Goal: Transaction & Acquisition: Purchase product/service

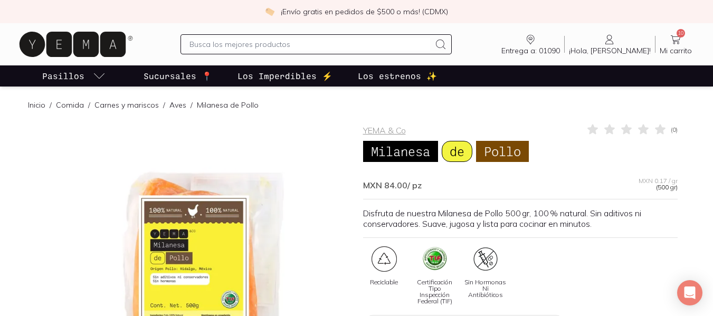
click at [677, 39] on icon at bounding box center [675, 39] width 13 height 13
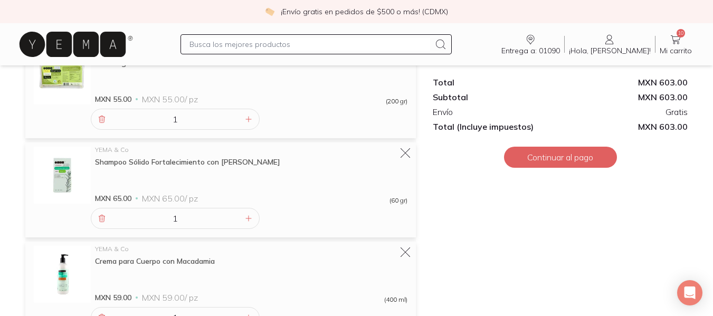
scroll to position [345, 0]
click at [406, 155] on icon at bounding box center [405, 153] width 15 height 15
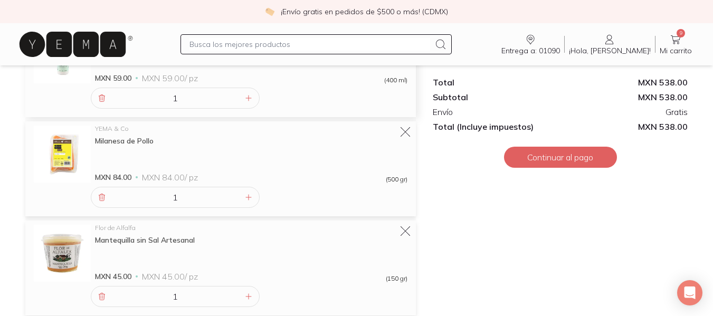
scroll to position [464, 0]
click at [140, 140] on div "Milanesa de Pollo" at bounding box center [251, 141] width 312 height 9
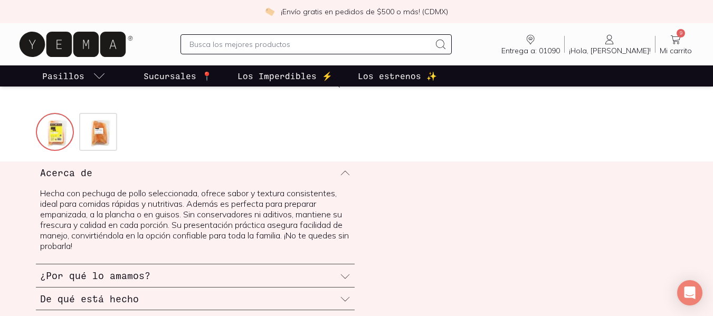
scroll to position [406, 0]
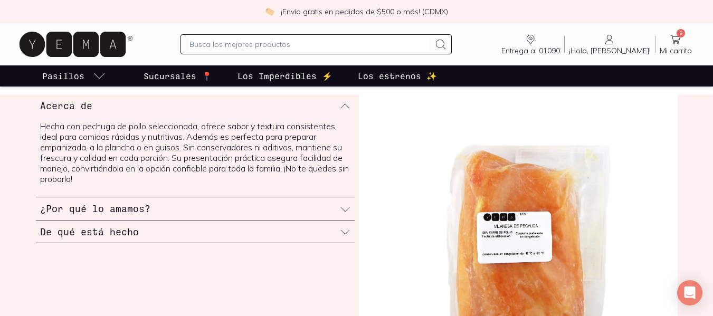
click at [346, 208] on icon at bounding box center [345, 209] width 11 height 11
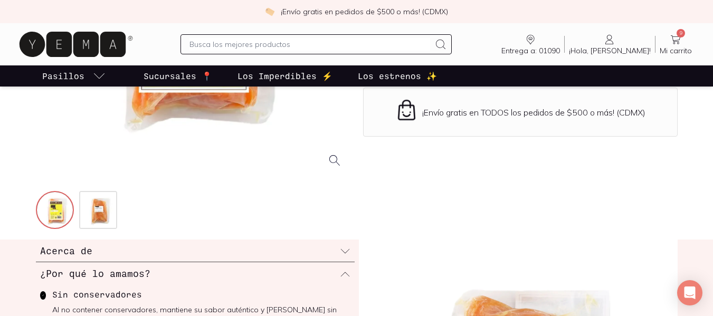
scroll to position [255, 0]
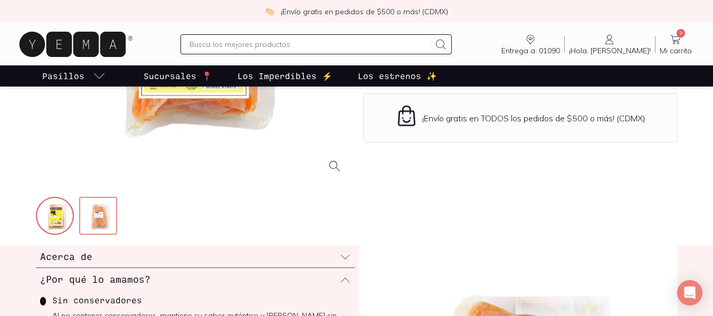
click at [97, 221] on img at bounding box center [99, 217] width 38 height 38
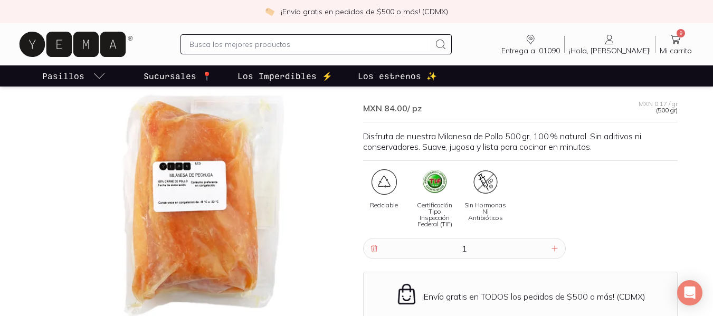
scroll to position [77, 0]
click at [672, 38] on icon at bounding box center [675, 39] width 13 height 13
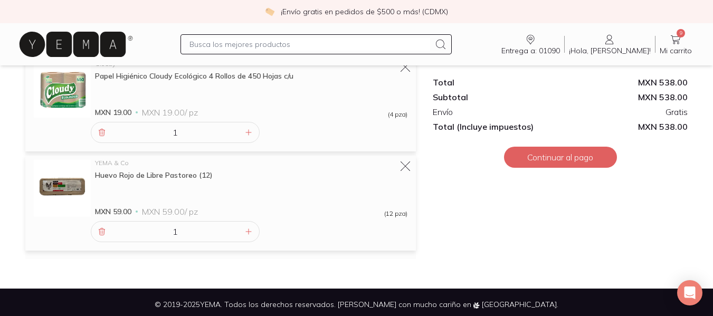
scroll to position [831, 0]
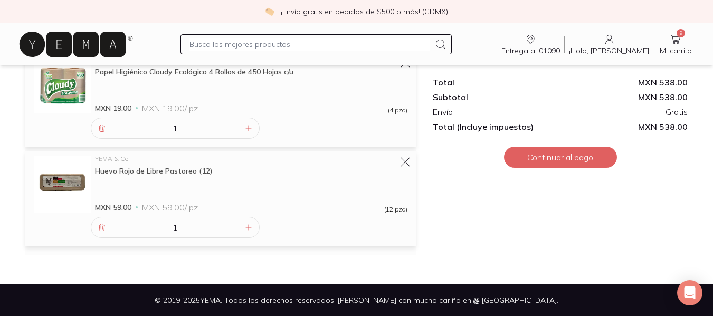
click at [266, 46] on input "text" at bounding box center [309, 44] width 241 height 13
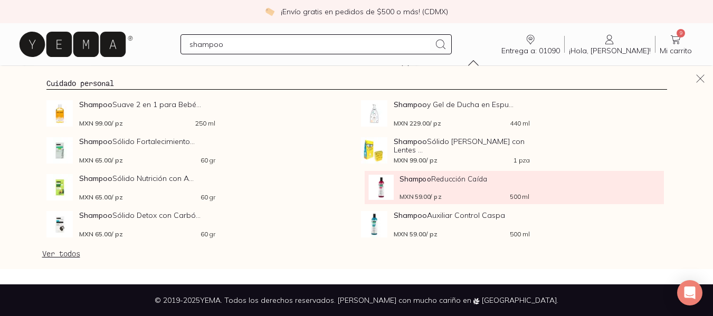
type input "shampoo"
click at [444, 178] on span "Shampoo Reducción Caída" at bounding box center [463, 179] width 129 height 8
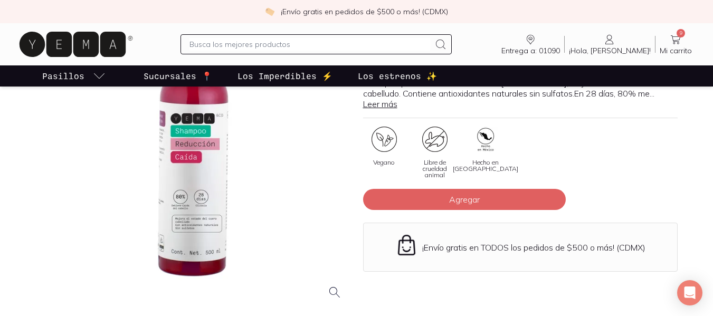
scroll to position [130, 0]
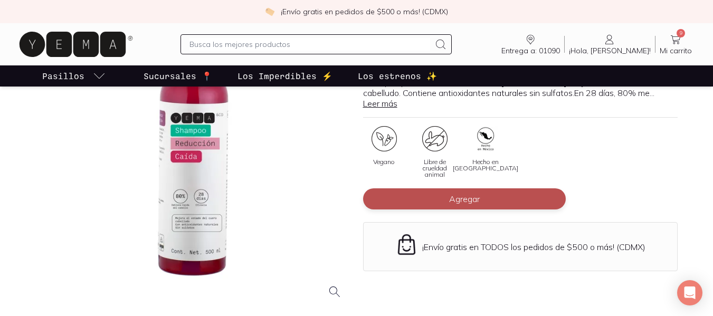
click at [435, 200] on button "Agregar" at bounding box center [464, 198] width 203 height 21
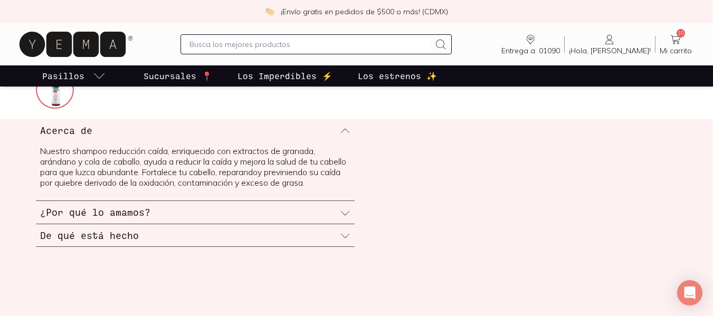
scroll to position [381, 0]
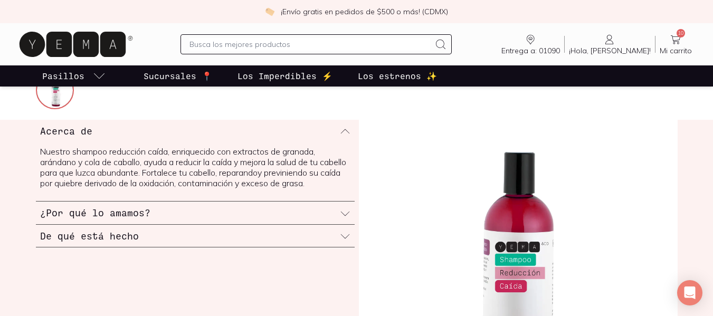
click at [342, 241] on icon at bounding box center [345, 236] width 11 height 11
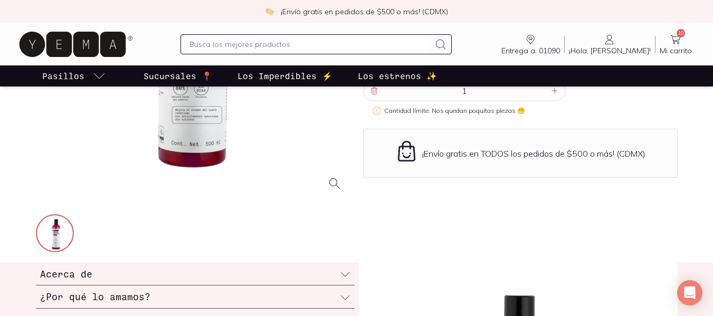
scroll to position [237, 0]
click at [681, 43] on icon at bounding box center [675, 39] width 13 height 13
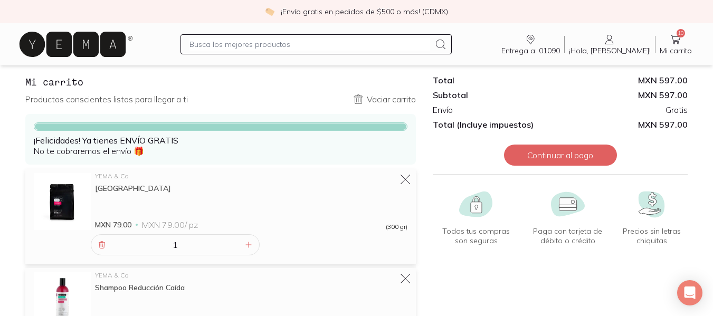
scroll to position [21, 0]
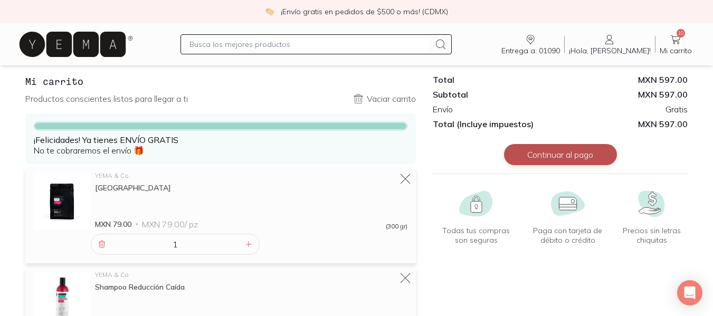
click at [549, 157] on button "Continuar al pago" at bounding box center [560, 154] width 113 height 21
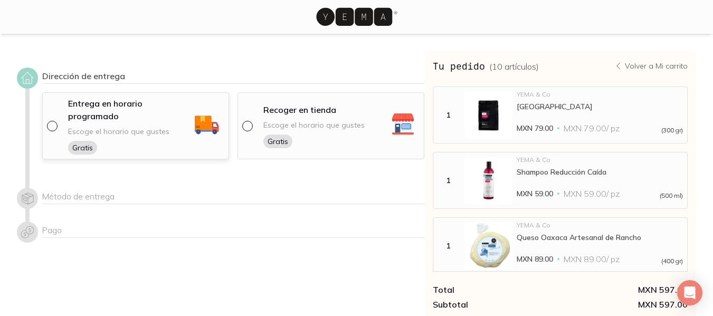
click at [52, 125] on input "radio" at bounding box center [51, 125] width 8 height 8
radio input "true"
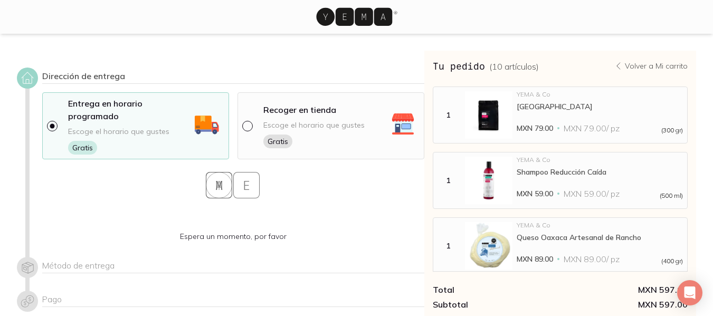
select select "204"
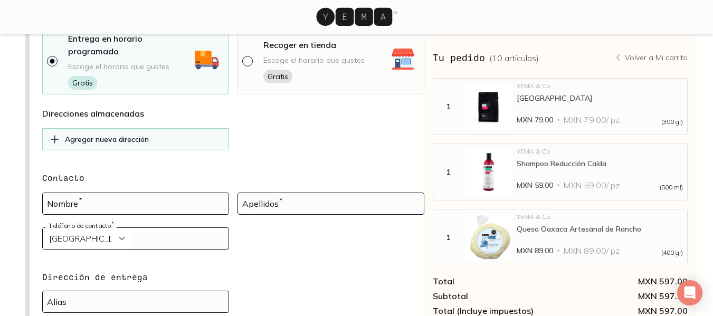
scroll to position [65, 0]
click at [133, 136] on p "Agregar nueva dirección" at bounding box center [107, 138] width 84 height 9
click at [140, 140] on p "Agregar nueva dirección" at bounding box center [107, 138] width 84 height 9
click at [93, 202] on input at bounding box center [136, 203] width 186 height 21
type input "[PERSON_NAME]"
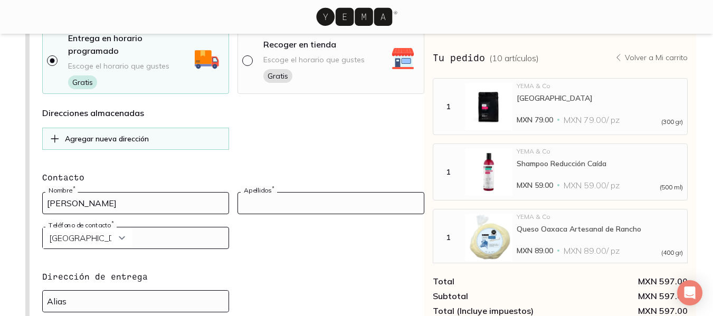
click at [259, 204] on input at bounding box center [331, 203] width 186 height 21
type input "[PERSON_NAME]"
click at [138, 241] on input "tel" at bounding box center [136, 237] width 186 height 21
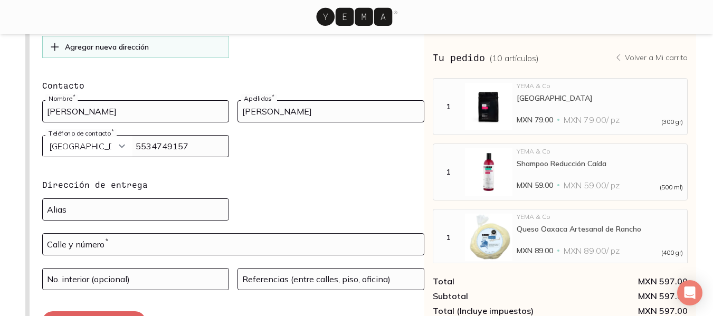
scroll to position [171, 0]
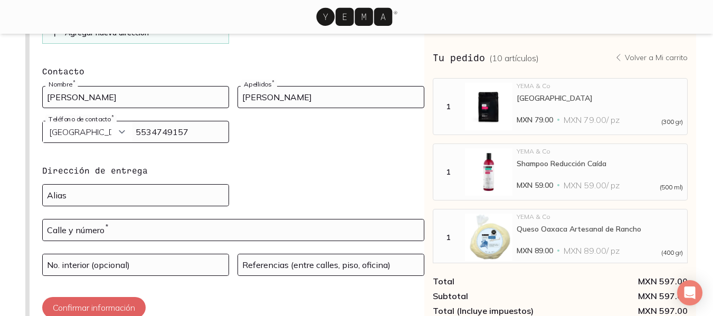
type input "5534749157"
click at [111, 195] on input at bounding box center [136, 195] width 186 height 21
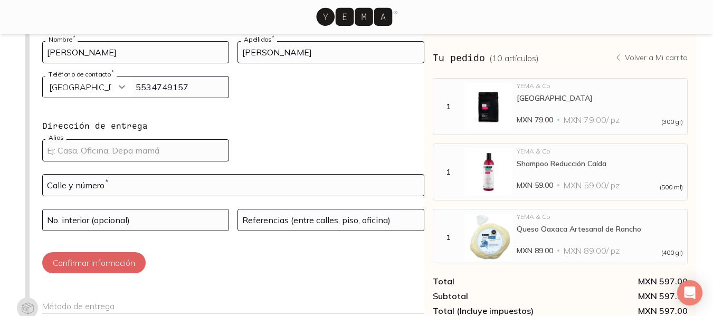
scroll to position [218, 0]
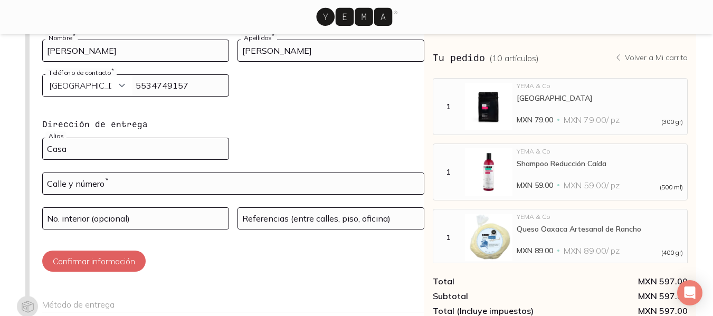
type input "Casa"
click at [109, 184] on input "text" at bounding box center [233, 183] width 381 height 21
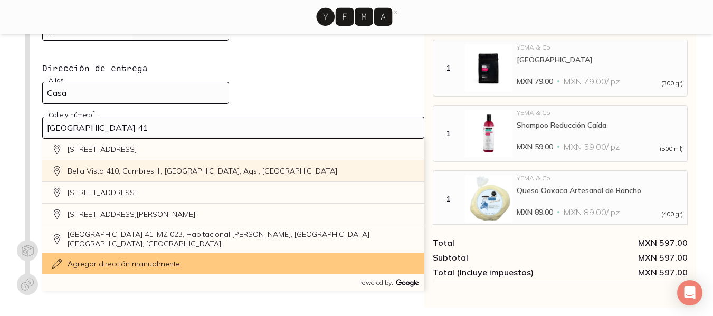
scroll to position [273, 0]
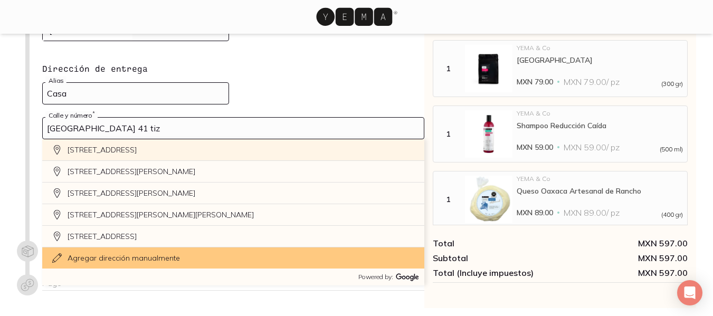
click at [103, 149] on div "[STREET_ADDRESS]" at bounding box center [233, 150] width 382 height 22
type input "[STREET_ADDRESS][PERSON_NAME]"
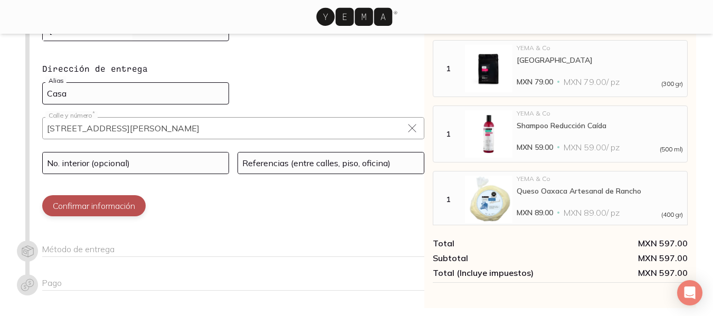
click at [135, 205] on button "Confirmar información" at bounding box center [93, 205] width 103 height 21
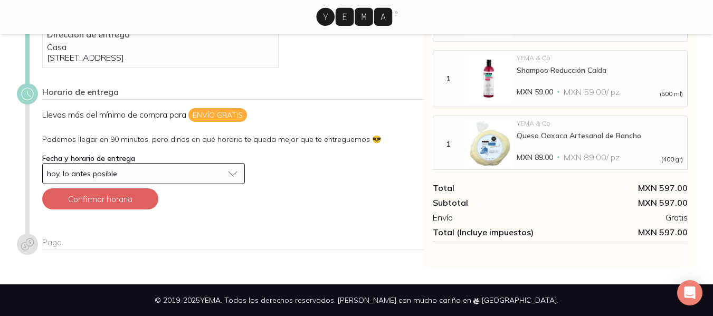
scroll to position [130, 0]
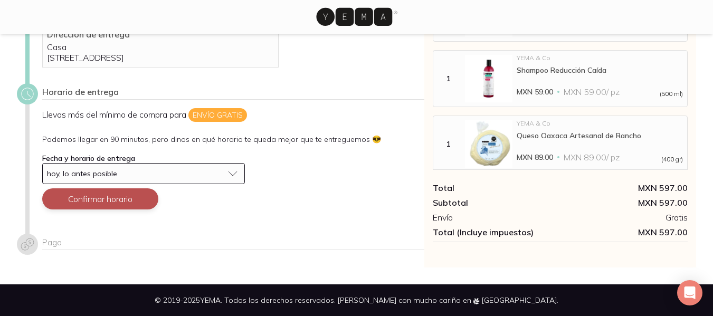
click at [128, 194] on button "Confirmar horario" at bounding box center [100, 198] width 116 height 21
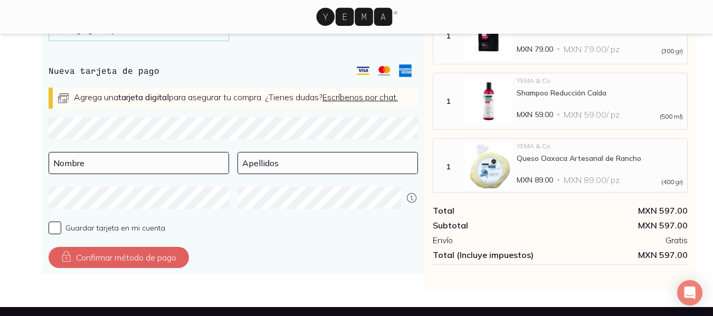
scroll to position [417, 0]
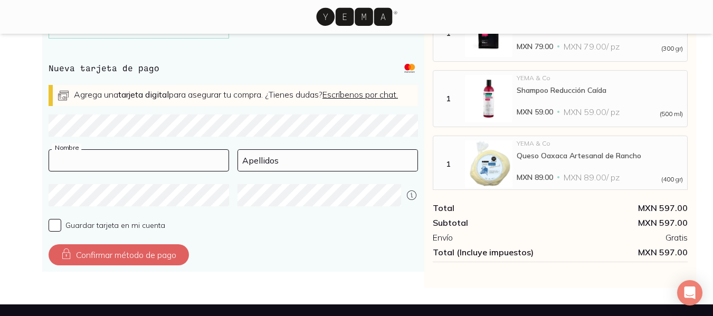
click at [134, 168] on input at bounding box center [138, 160] width 179 height 21
type input "[PERSON_NAME]"
click at [275, 171] on input at bounding box center [327, 160] width 179 height 21
type input "[PERSON_NAME]"
click at [293, 257] on div "Confirmar método de pago" at bounding box center [233, 254] width 369 height 21
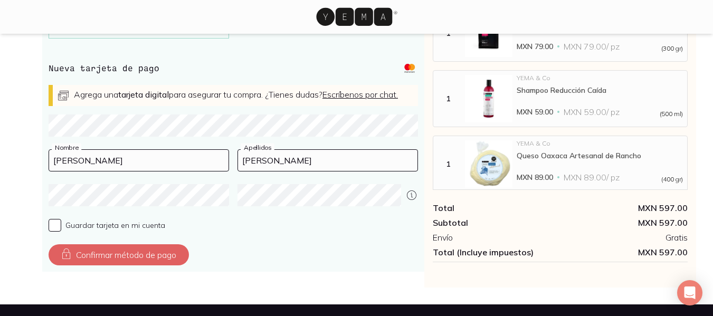
scroll to position [447, 0]
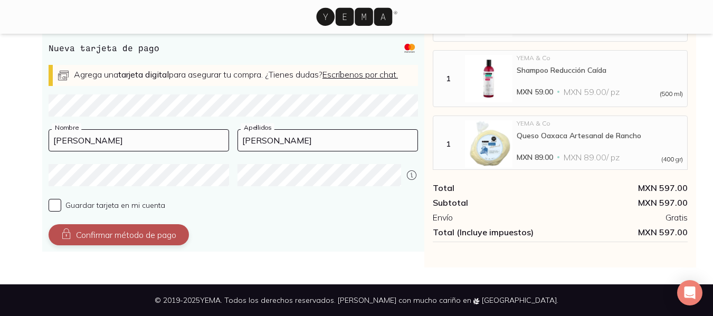
click at [102, 234] on button "Confirmar método de pago" at bounding box center [119, 234] width 140 height 21
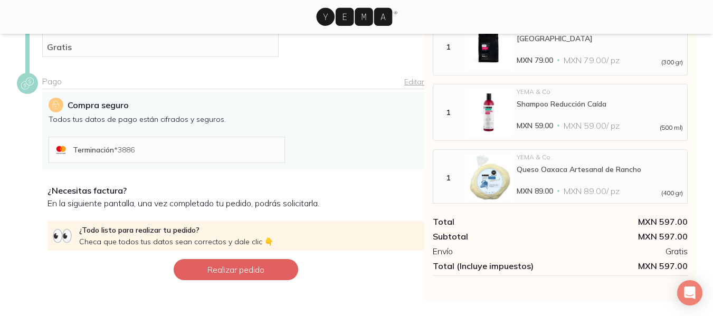
scroll to position [268, 0]
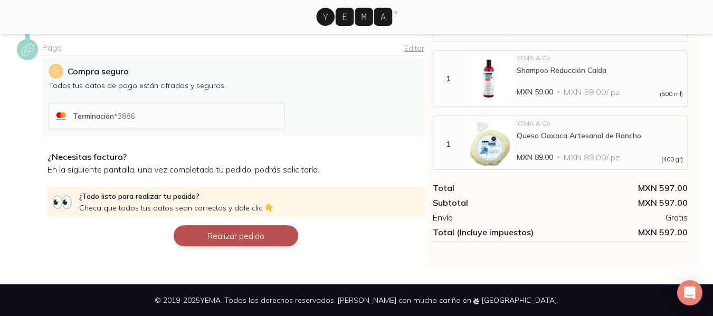
click at [238, 244] on button "Realizar pedido" at bounding box center [236, 235] width 125 height 21
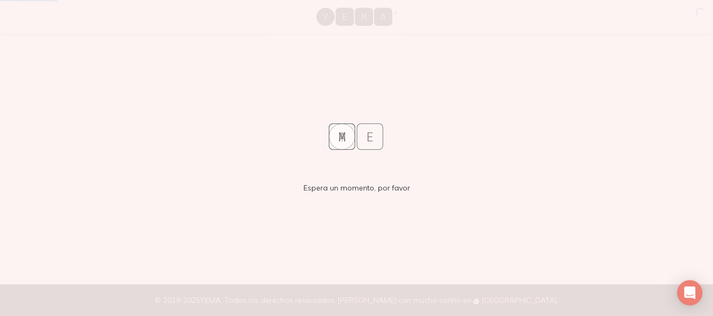
scroll to position [0, 0]
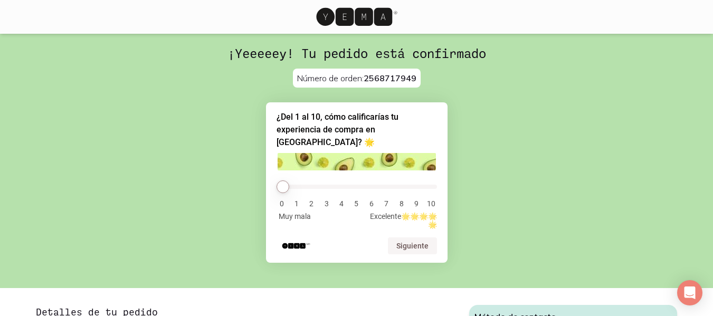
click at [416, 199] on li "9" at bounding box center [416, 203] width 11 height 8
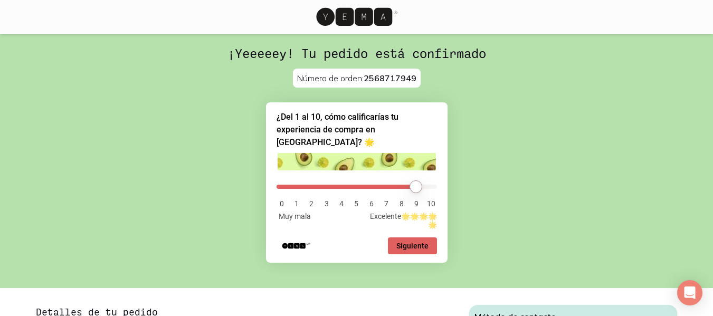
drag, startPoint x: 287, startPoint y: 177, endPoint x: 413, endPoint y: 207, distance: 130.2
type input "9"
click at [413, 189] on input "range" at bounding box center [356, 187] width 160 height 4
click at [420, 242] on button "Siguiente" at bounding box center [412, 245] width 49 height 17
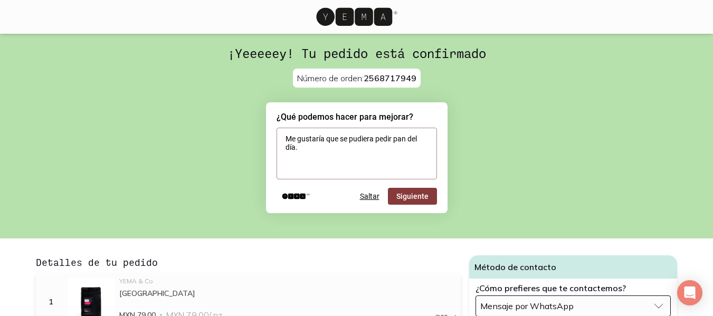
type textarea "Me gustaría que se pudiera pedir pan del día."
click at [407, 197] on button "Siguiente" at bounding box center [412, 196] width 49 height 17
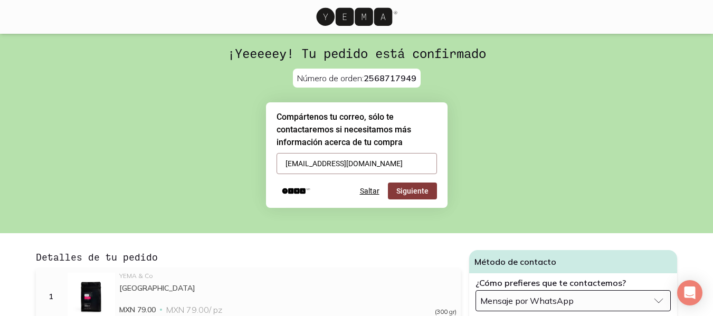
type input "[EMAIL_ADDRESS][DOMAIN_NAME]"
click at [418, 192] on button "Siguiente" at bounding box center [412, 191] width 49 height 17
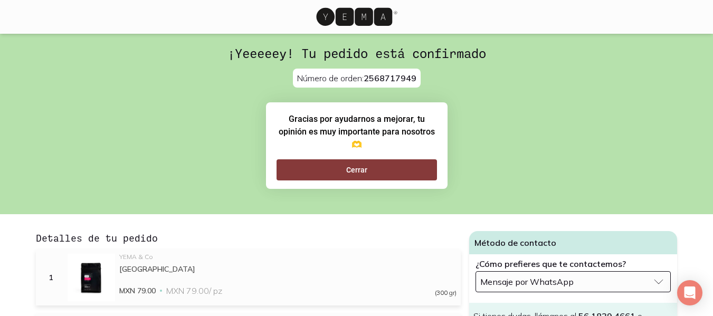
click at [382, 168] on button "Cerrar" at bounding box center [356, 169] width 160 height 21
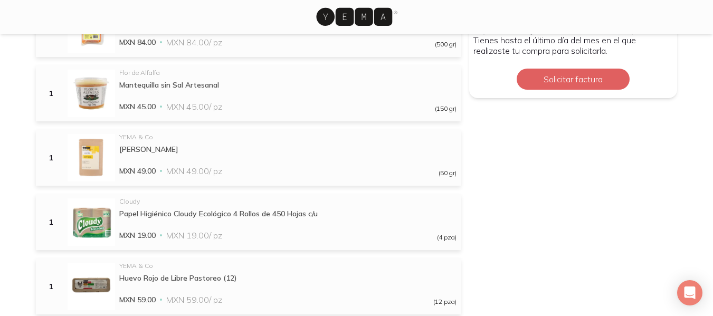
scroll to position [662, 0]
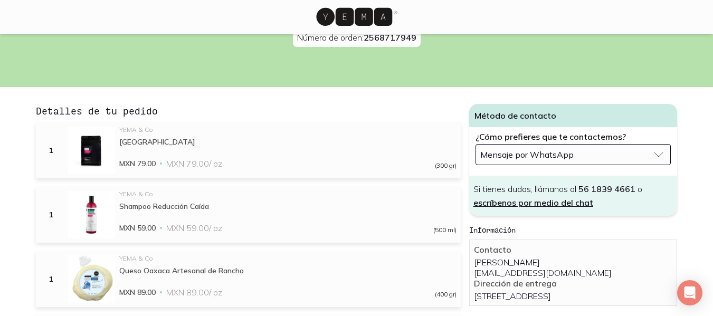
scroll to position [0, 0]
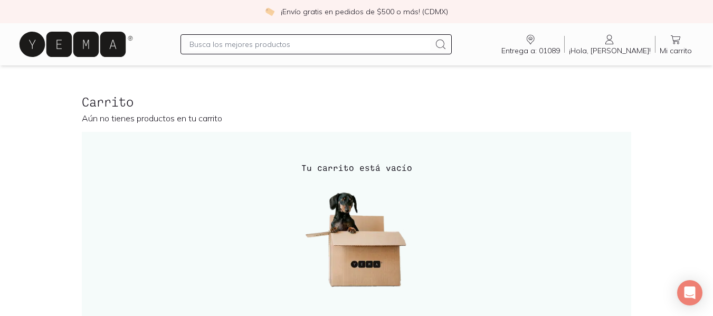
click at [120, 117] on p "Aún no tienes productos en tu carrito" at bounding box center [356, 118] width 549 height 11
click at [631, 47] on span "¡Hola, [PERSON_NAME]!" at bounding box center [610, 50] width 82 height 9
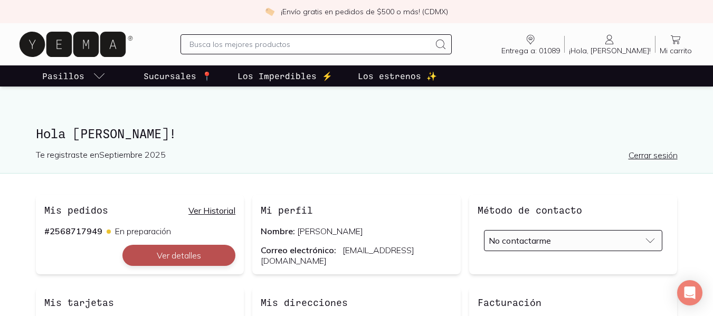
click at [199, 255] on button "Ver detalles" at bounding box center [178, 255] width 113 height 21
